Goal: Information Seeking & Learning: Find specific fact

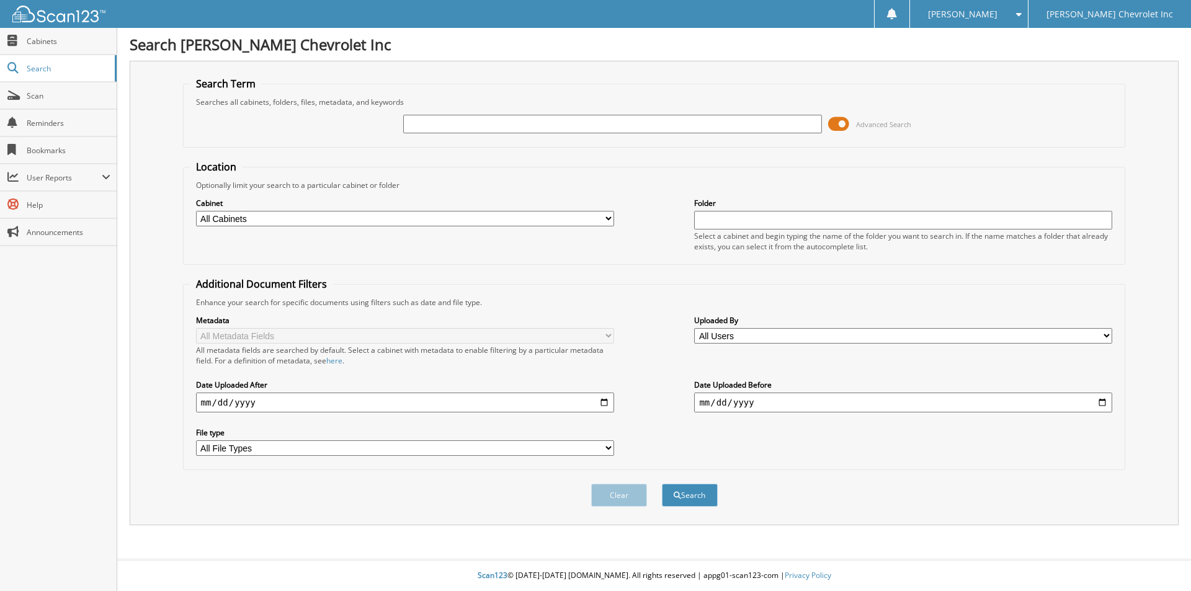
click at [34, 72] on span "Search" at bounding box center [68, 68] width 82 height 11
click at [416, 123] on input "text" at bounding box center [612, 124] width 418 height 19
type input "194090A"
click at [662, 484] on button "Search" at bounding box center [690, 495] width 56 height 23
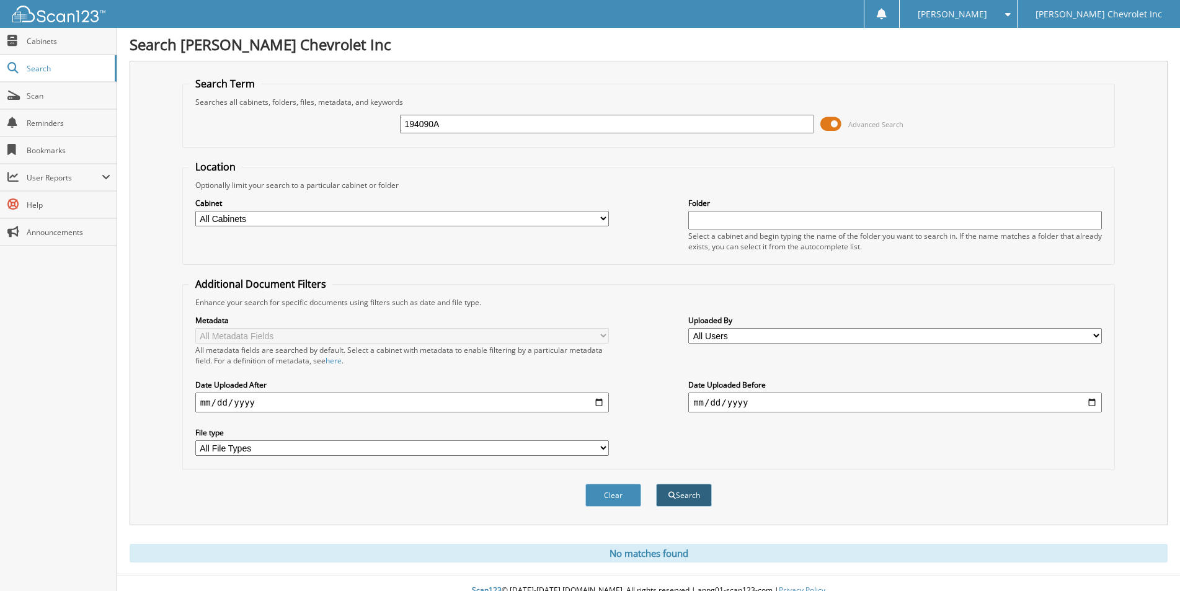
click at [690, 496] on button "Search" at bounding box center [684, 495] width 56 height 23
